Goal: Browse casually

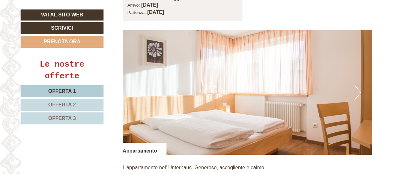
scroll to position [441, 0]
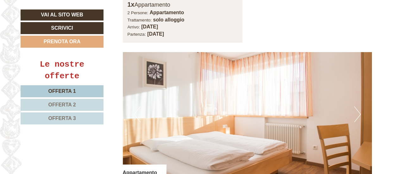
click at [359, 108] on button "Next" at bounding box center [357, 115] width 7 height 16
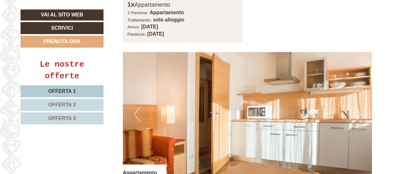
click at [359, 108] on button "Next" at bounding box center [357, 115] width 7 height 16
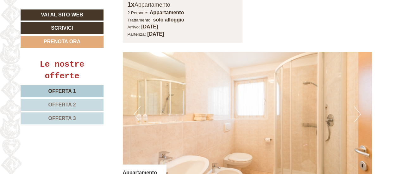
click at [359, 108] on button "Next" at bounding box center [357, 115] width 7 height 16
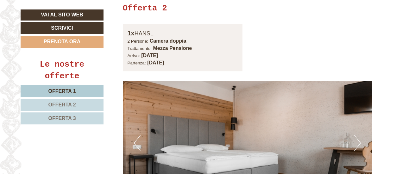
scroll to position [901, 0]
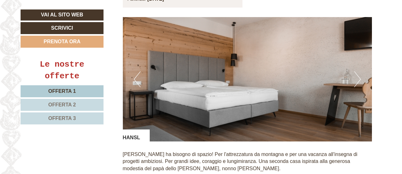
click at [355, 75] on button "Next" at bounding box center [357, 80] width 7 height 16
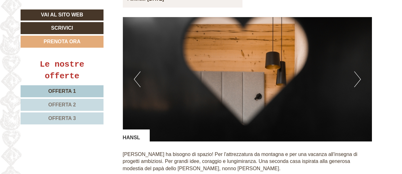
click at [355, 75] on button "Next" at bounding box center [357, 80] width 7 height 16
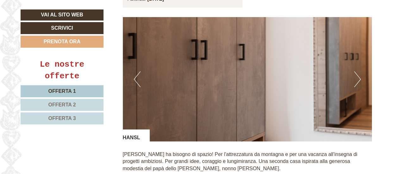
click at [355, 75] on button "Next" at bounding box center [357, 80] width 7 height 16
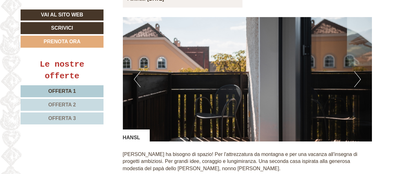
click at [355, 75] on button "Next" at bounding box center [357, 80] width 7 height 16
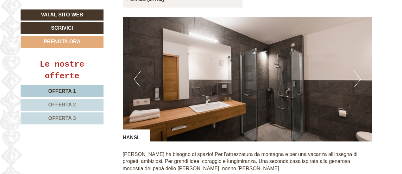
click at [355, 75] on button "Next" at bounding box center [357, 80] width 7 height 16
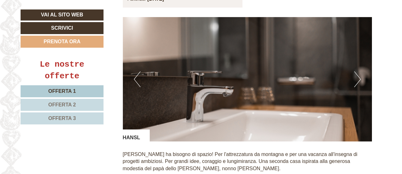
click at [355, 75] on button "Next" at bounding box center [357, 80] width 7 height 16
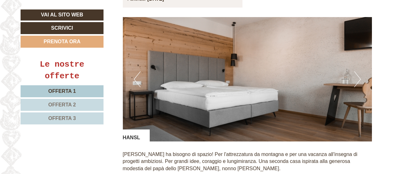
click at [355, 75] on button "Next" at bounding box center [357, 80] width 7 height 16
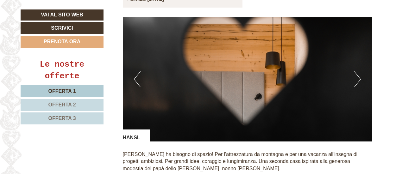
click at [355, 75] on button "Next" at bounding box center [357, 80] width 7 height 16
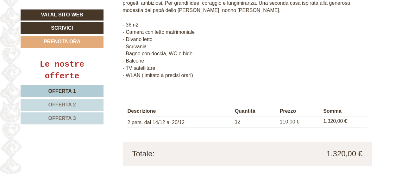
scroll to position [1069, 0]
